Goal: Task Accomplishment & Management: Use online tool/utility

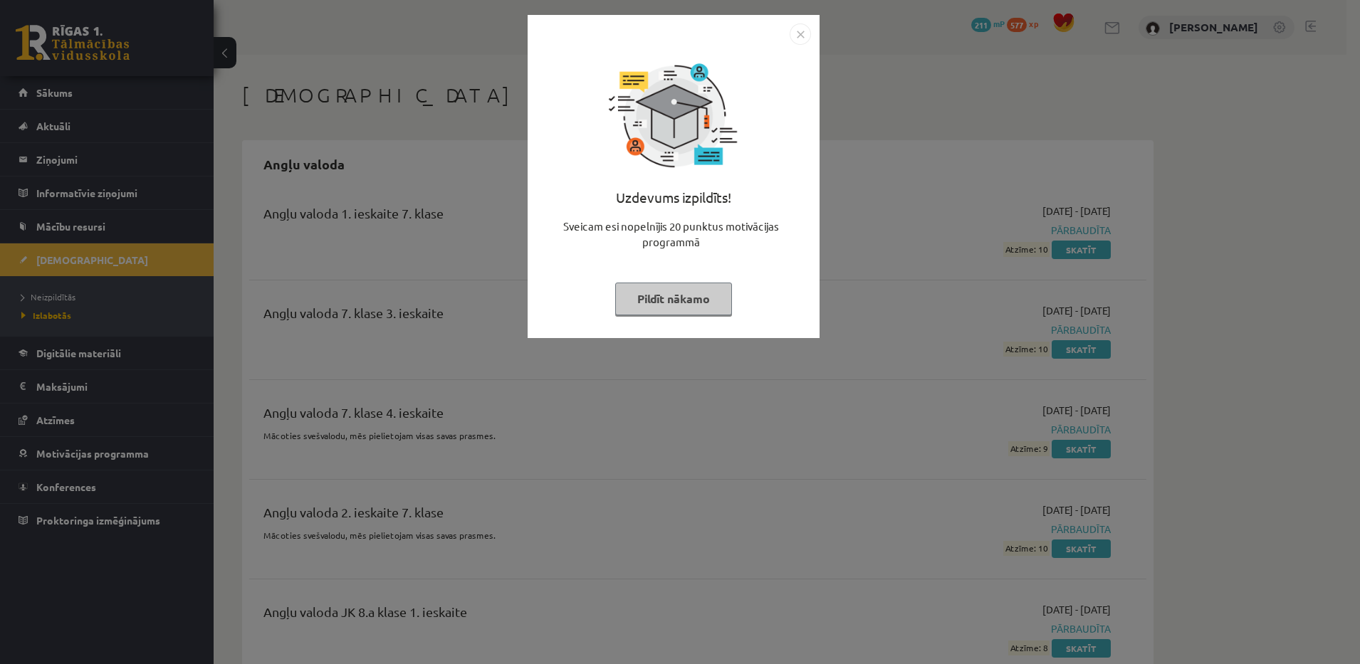
click at [652, 281] on div "Uzdevums izpildīts! Sveicam esi nopelnījis 20 punktus motivācijas programmā Pil…" at bounding box center [673, 187] width 275 height 285
click at [636, 288] on button "Pildīt nākamo" at bounding box center [673, 299] width 117 height 33
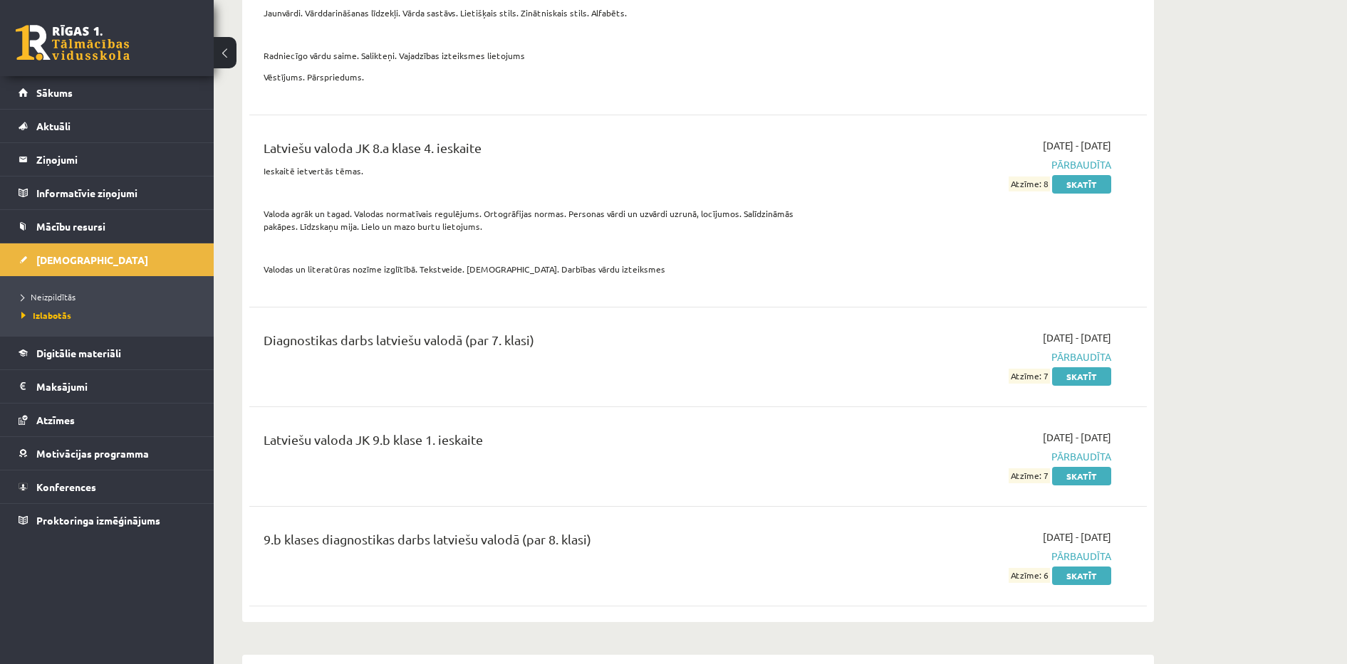
scroll to position [10659, 0]
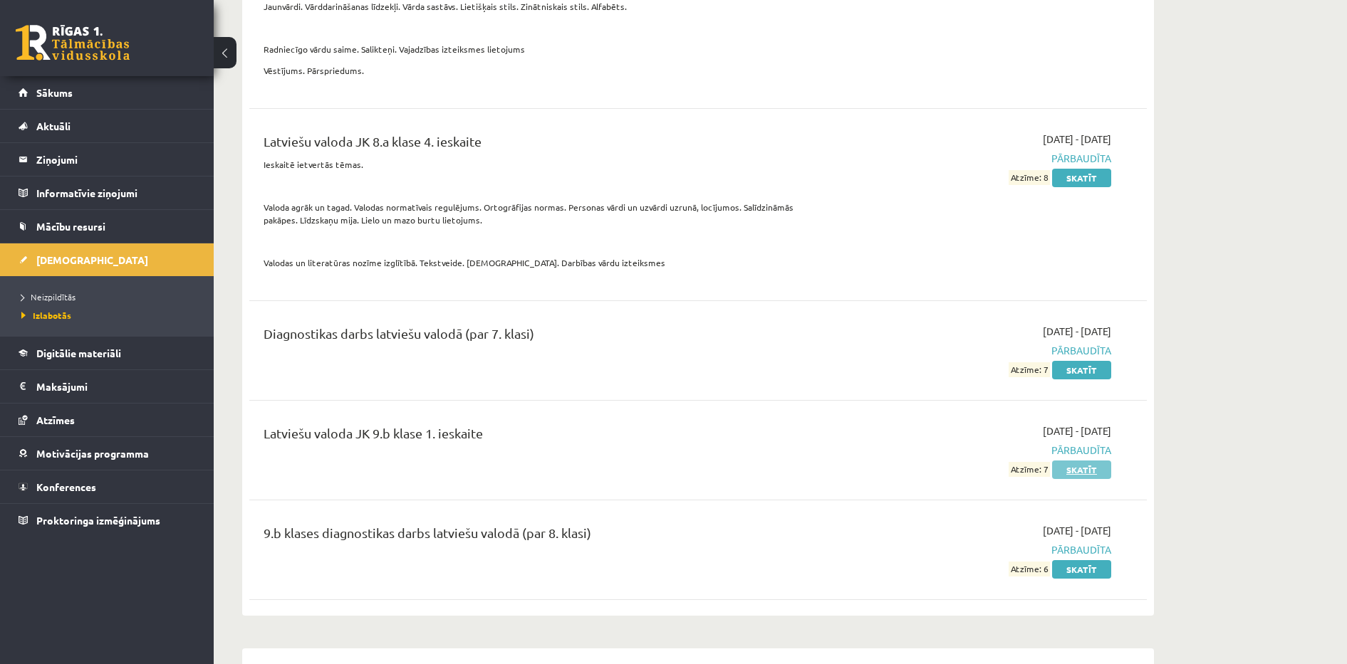
click at [1063, 479] on link "Skatīt" at bounding box center [1081, 470] width 59 height 19
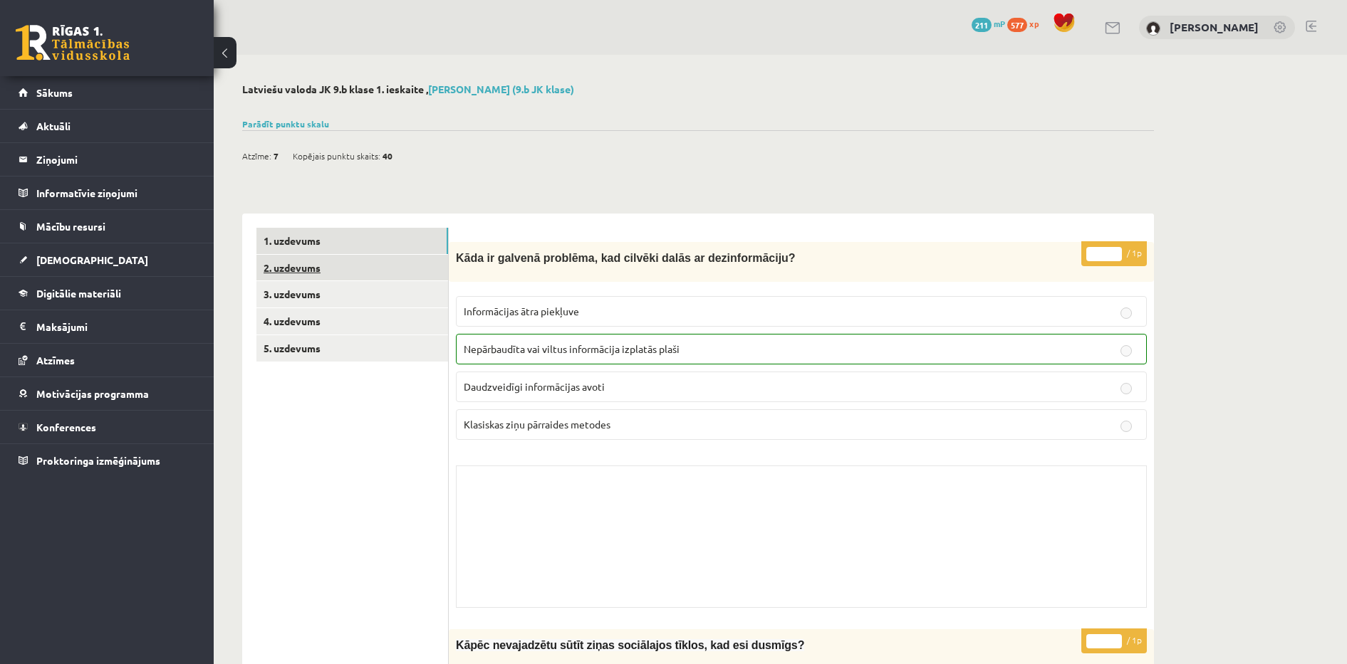
click at [357, 272] on link "2. uzdevums" at bounding box center [352, 268] width 192 height 26
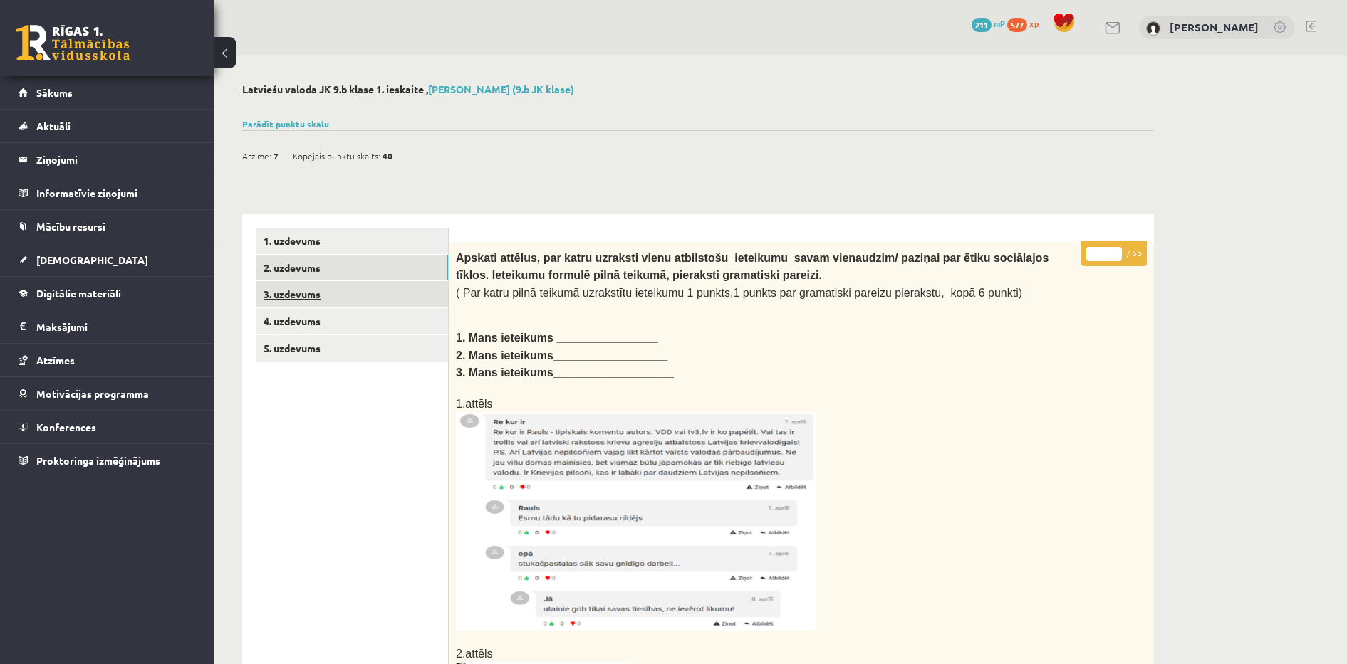
click at [300, 293] on link "3. uzdevums" at bounding box center [352, 294] width 192 height 26
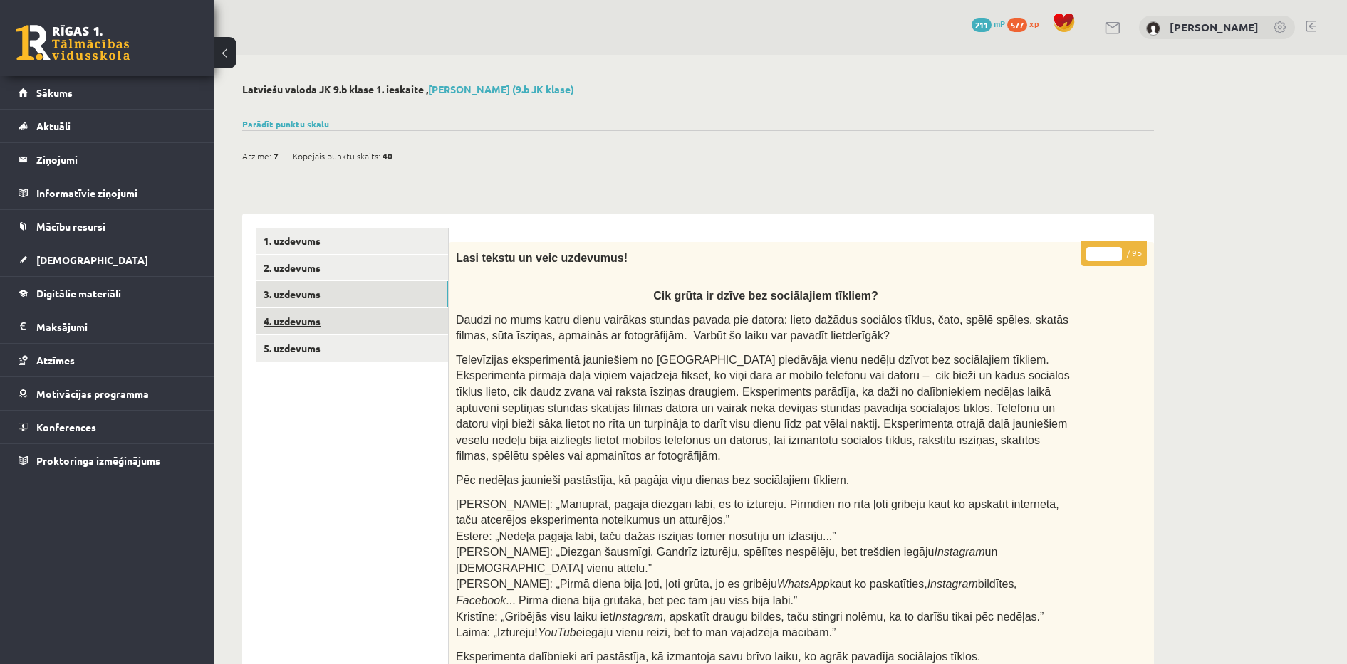
click at [351, 313] on link "4. uzdevums" at bounding box center [352, 321] width 192 height 26
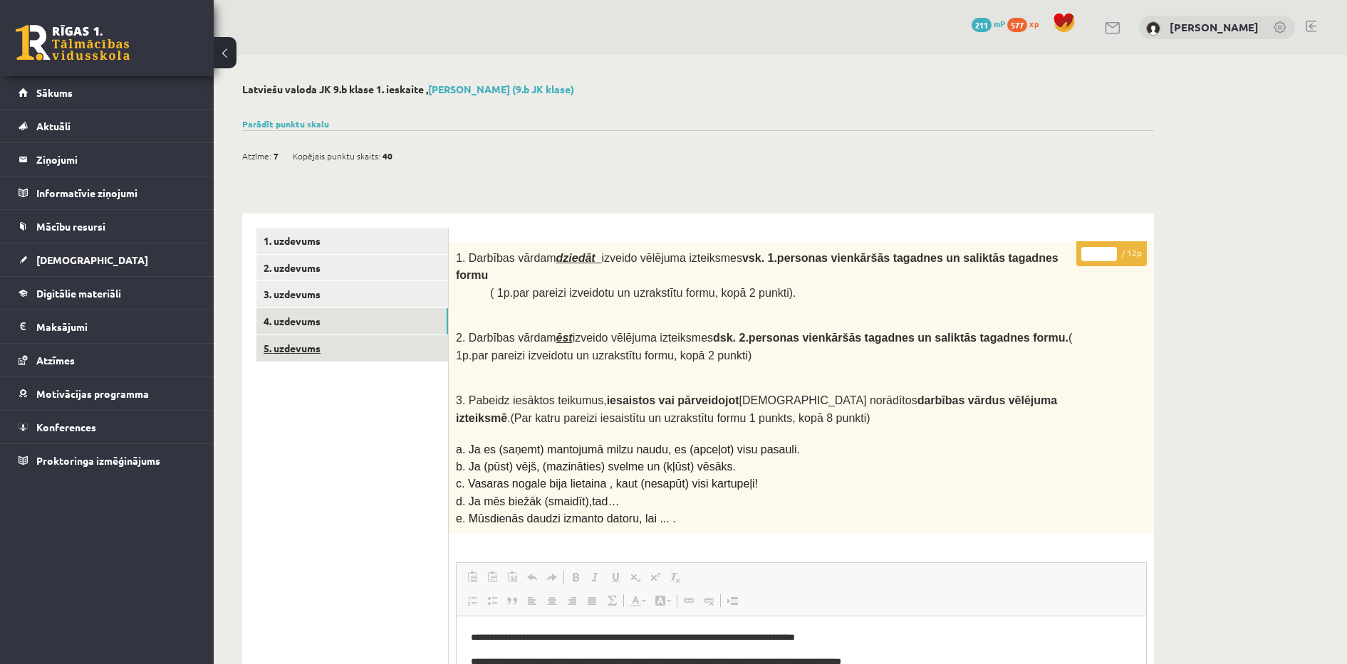
click at [325, 348] on link "5. uzdevums" at bounding box center [352, 348] width 192 height 26
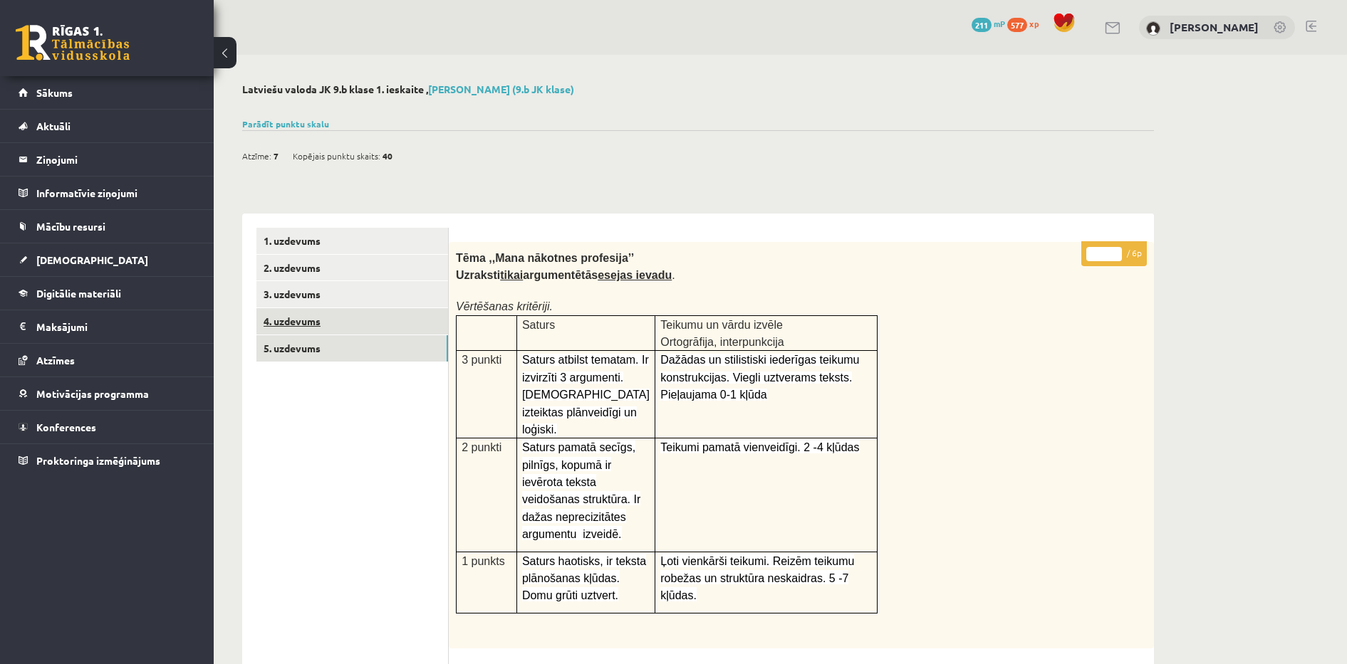
click at [290, 325] on link "4. uzdevums" at bounding box center [352, 321] width 192 height 26
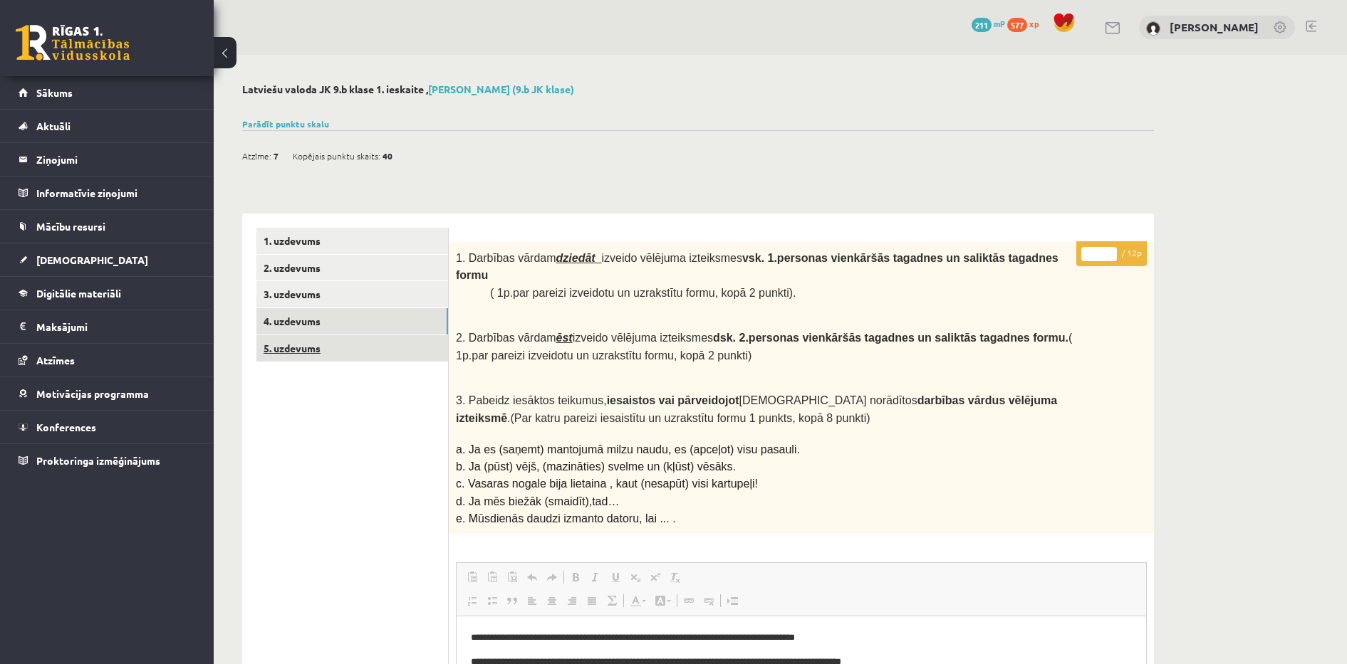
click at [393, 355] on link "5. uzdevums" at bounding box center [352, 348] width 192 height 26
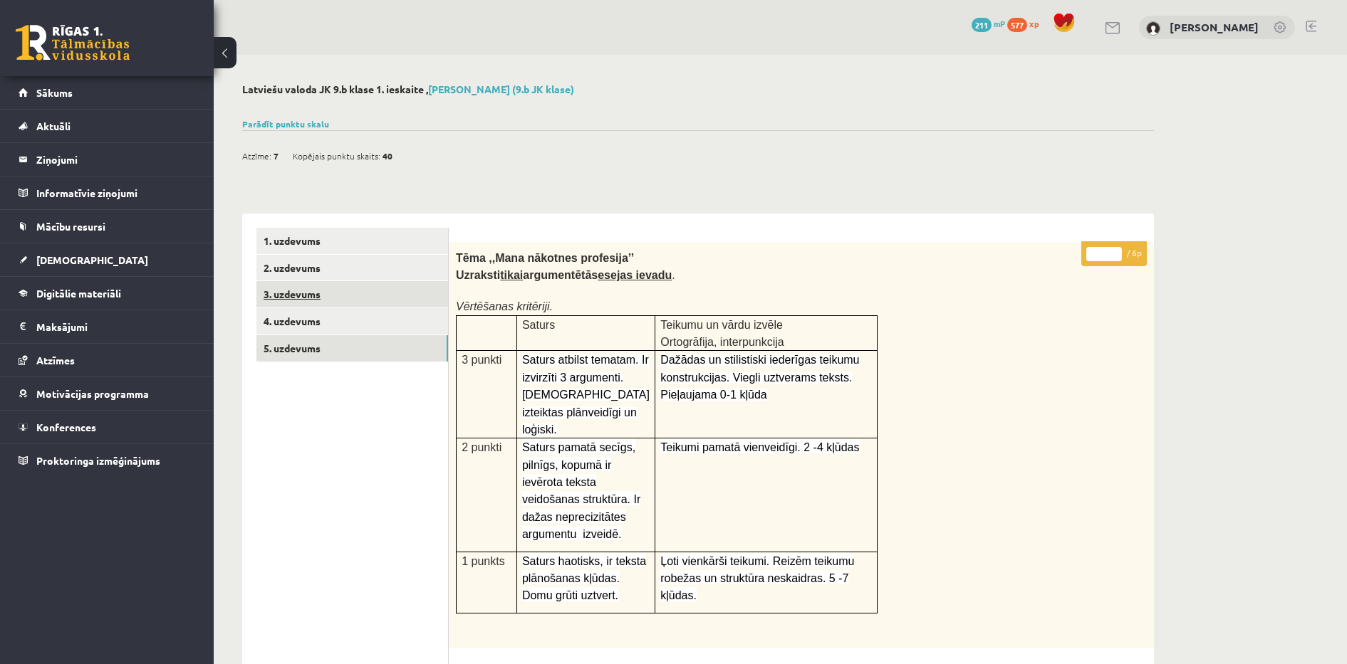
click at [356, 286] on link "3. uzdevums" at bounding box center [352, 294] width 192 height 26
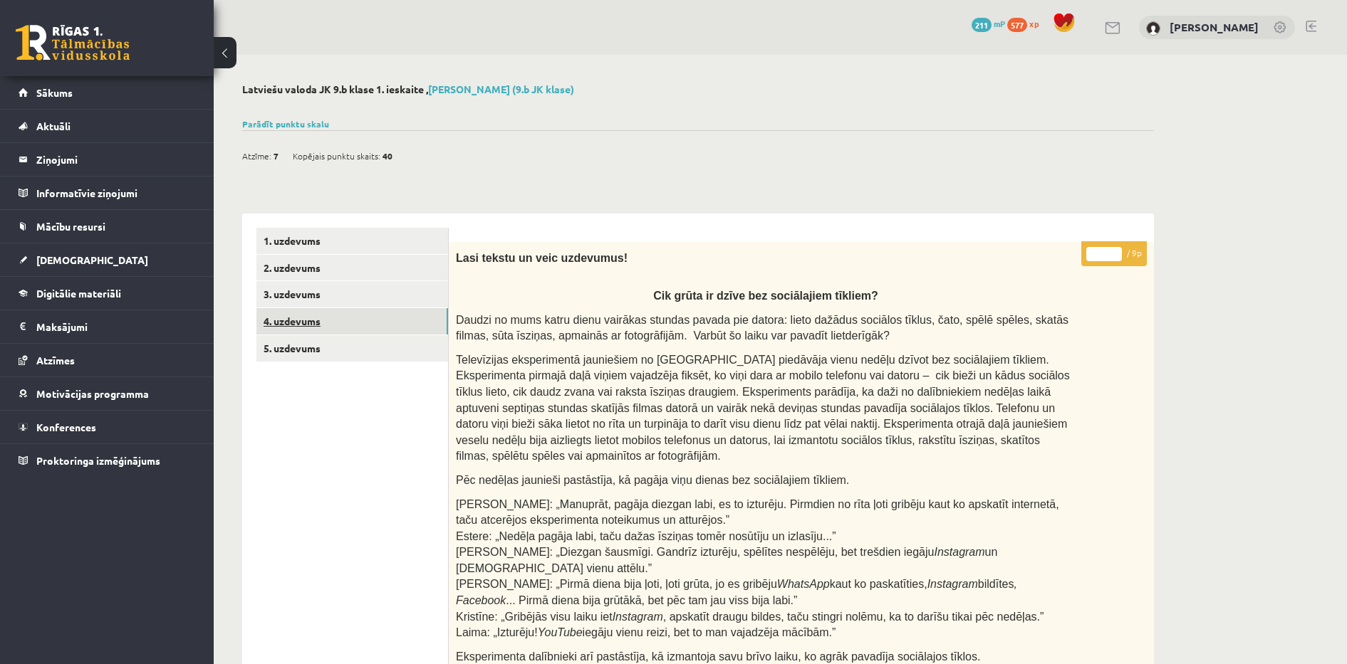
click at [315, 321] on link "4. uzdevums" at bounding box center [352, 321] width 192 height 26
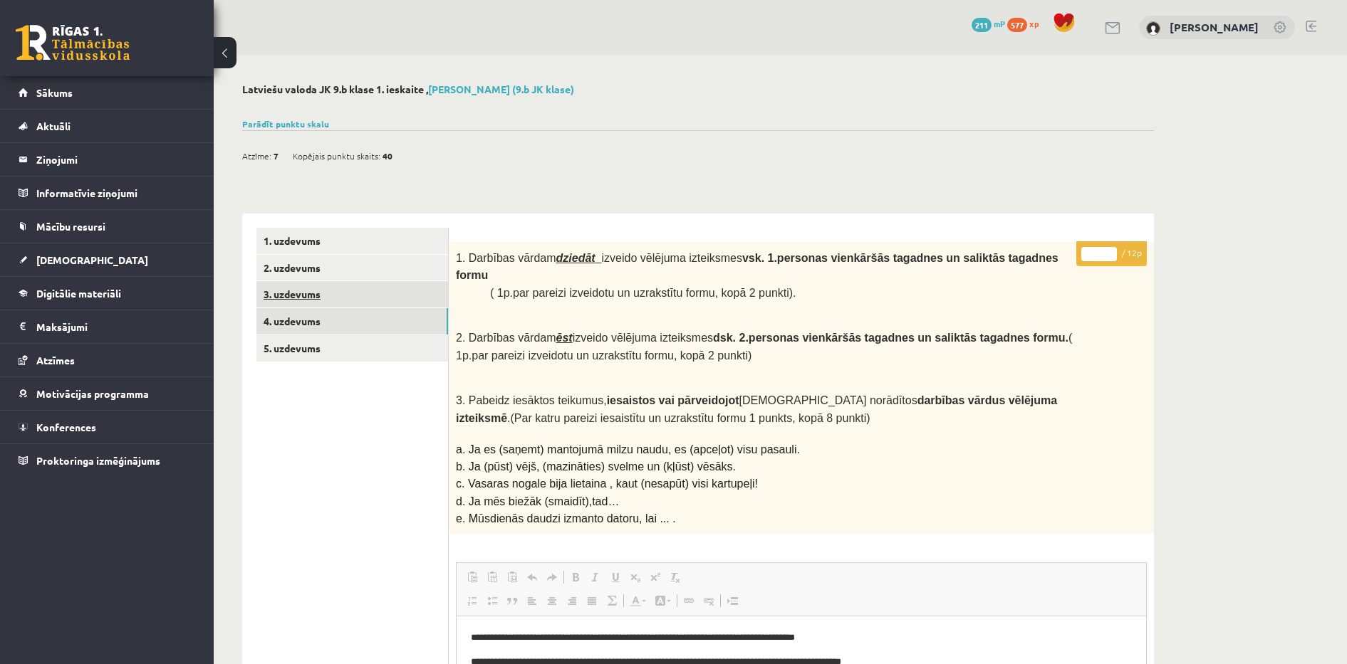
click at [324, 285] on link "3. uzdevums" at bounding box center [352, 294] width 192 height 26
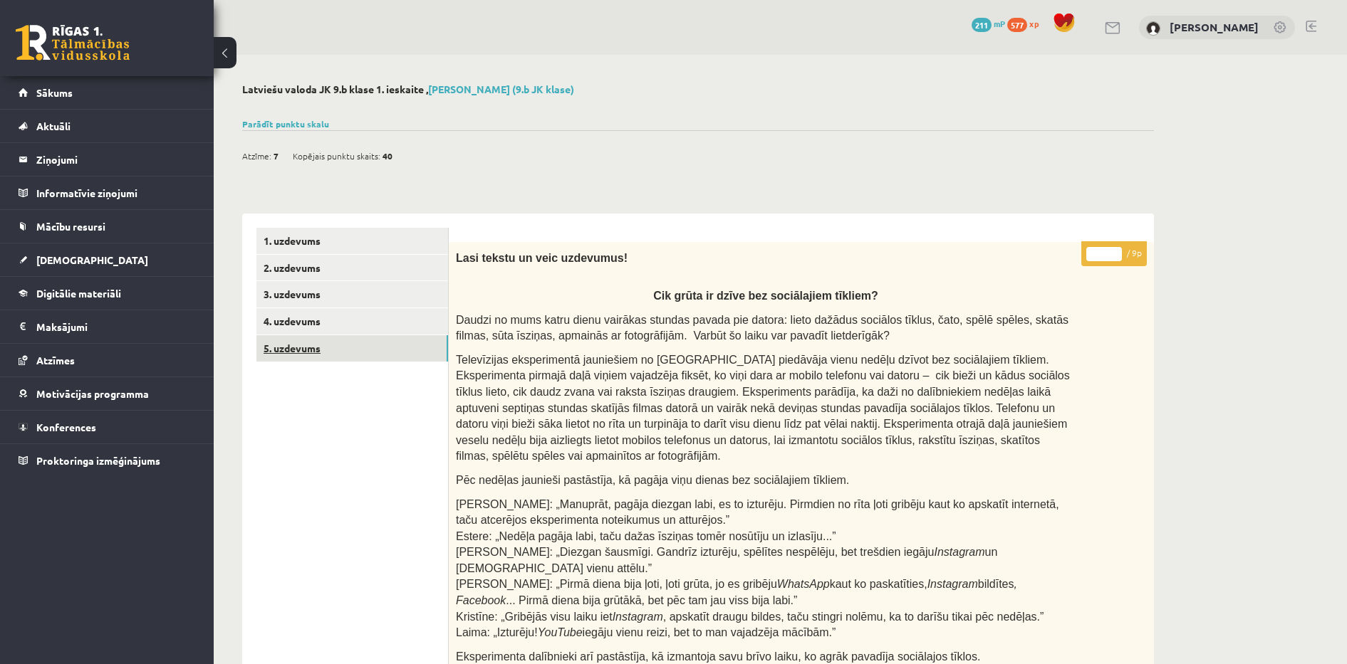
click at [380, 343] on link "5. uzdevums" at bounding box center [352, 348] width 192 height 26
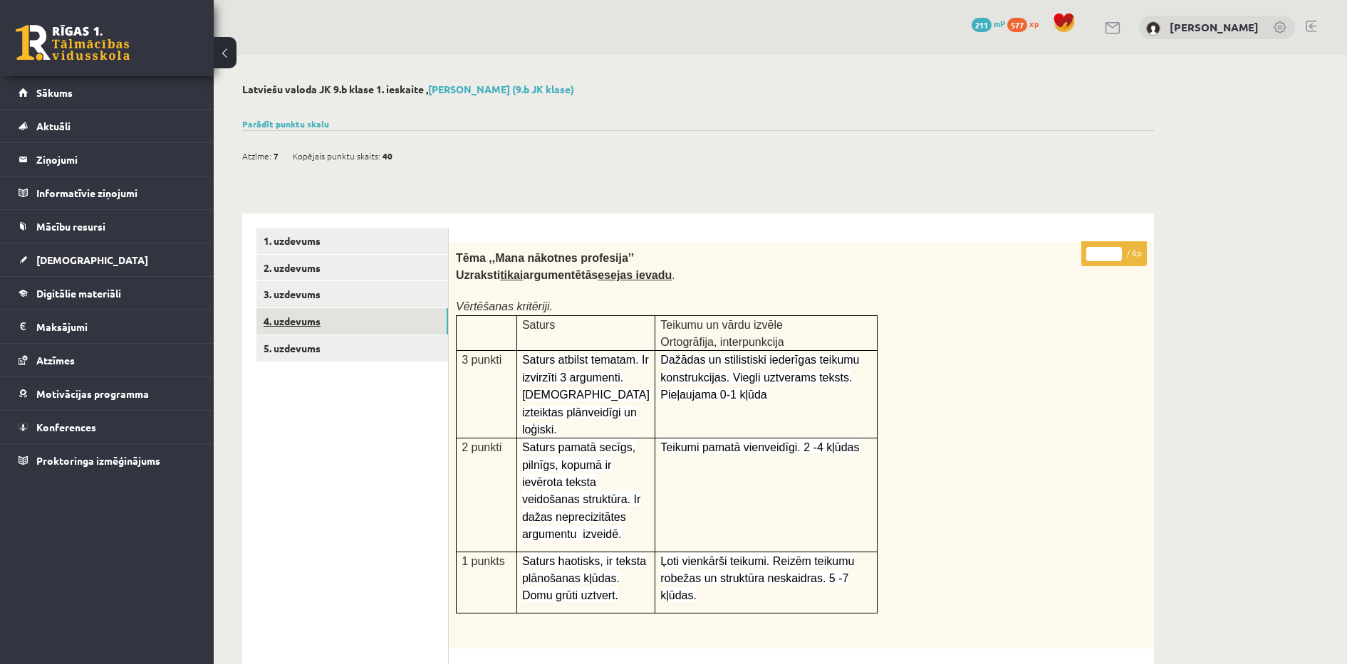
click at [328, 318] on link "4. uzdevums" at bounding box center [352, 321] width 192 height 26
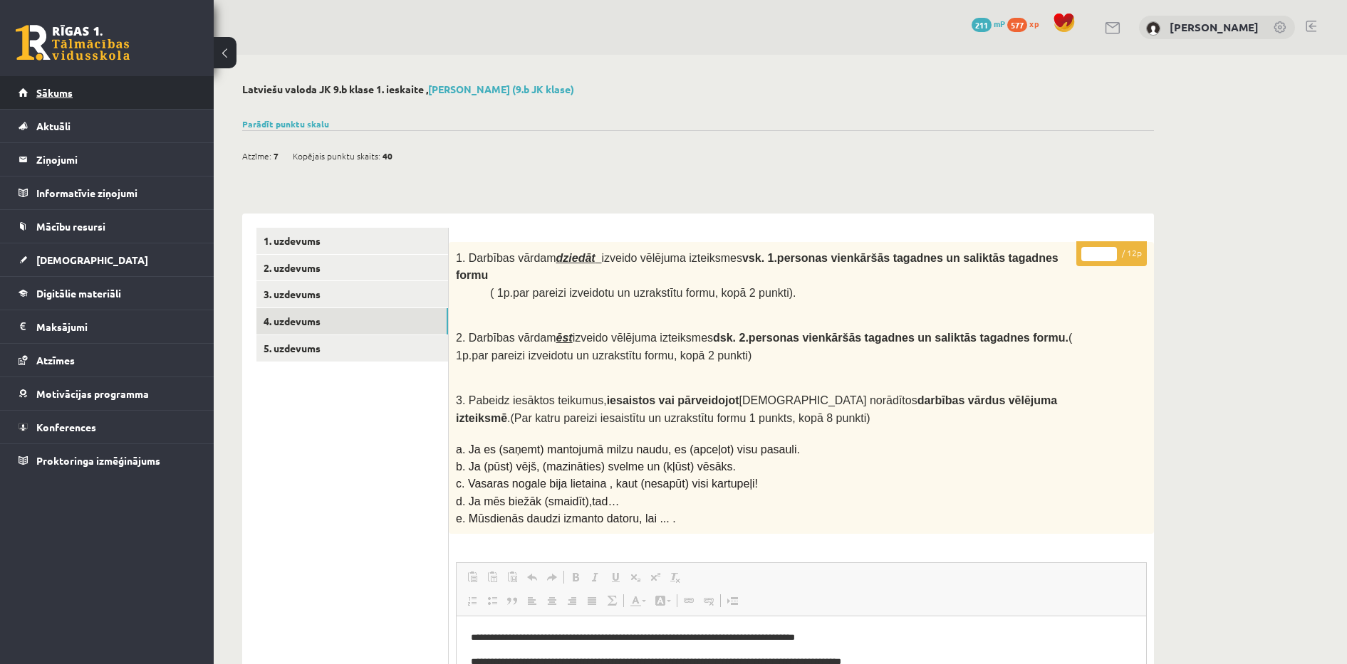
click at [82, 85] on link "Sākums" at bounding box center [107, 92] width 177 height 33
